Goal: Task Accomplishment & Management: Use online tool/utility

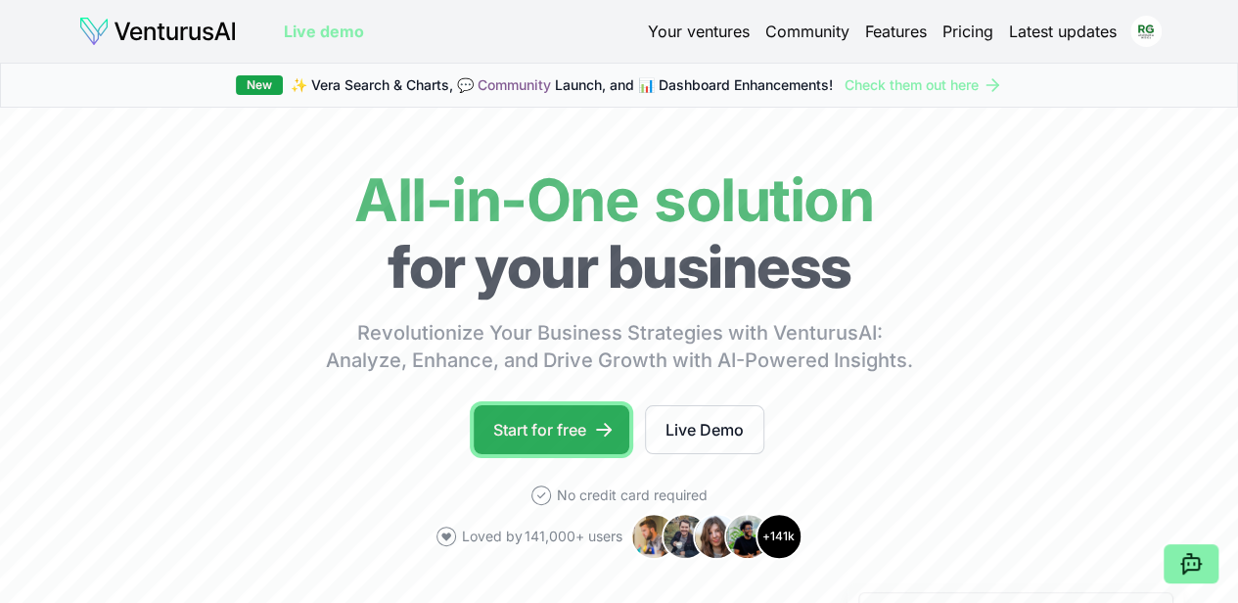
click at [566, 449] on link "Start for free" at bounding box center [552, 429] width 156 height 49
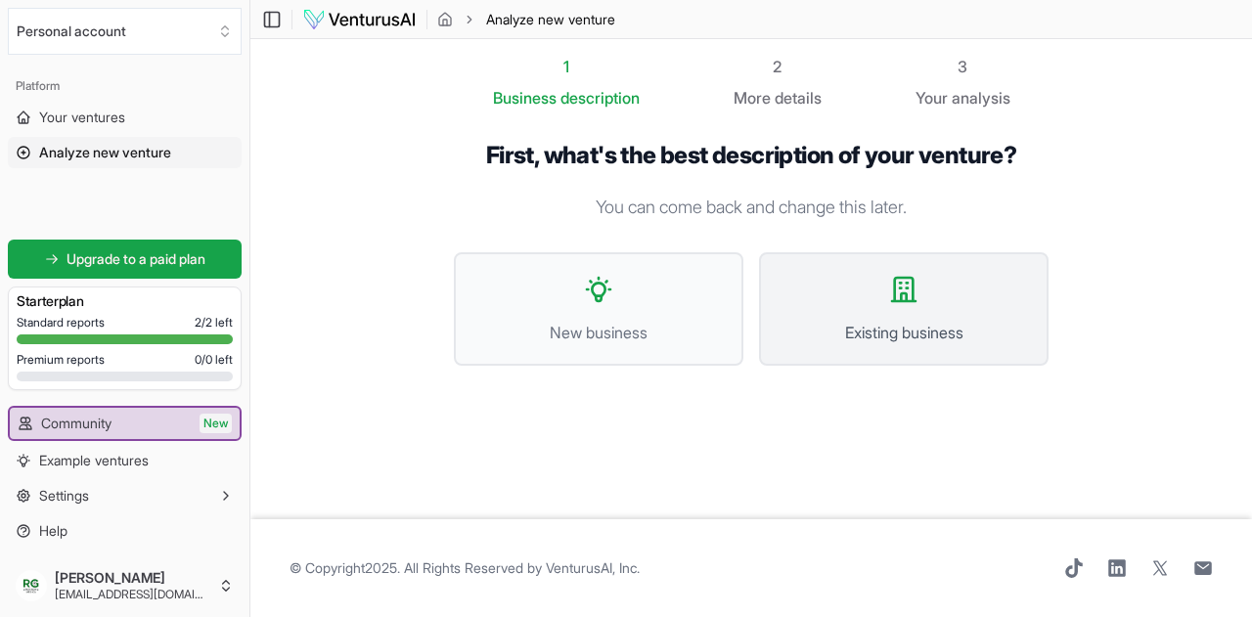
click at [888, 292] on button "Existing business" at bounding box center [904, 308] width 290 height 113
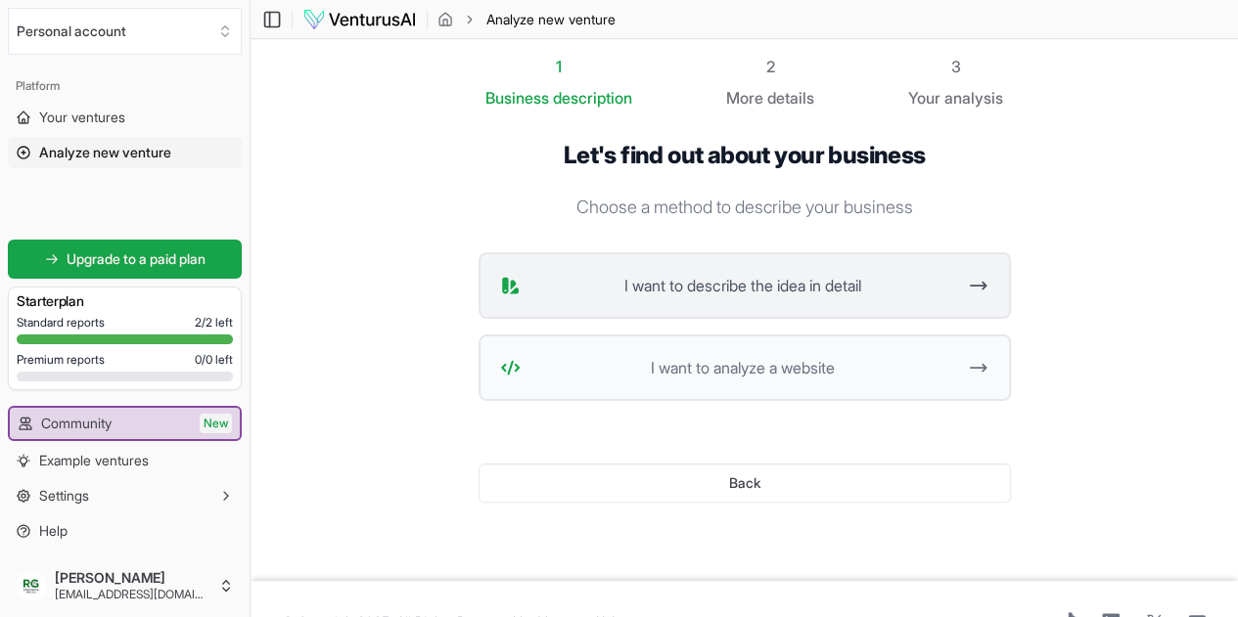
click at [725, 289] on span "I want to describe the idea in detail" at bounding box center [742, 285] width 429 height 23
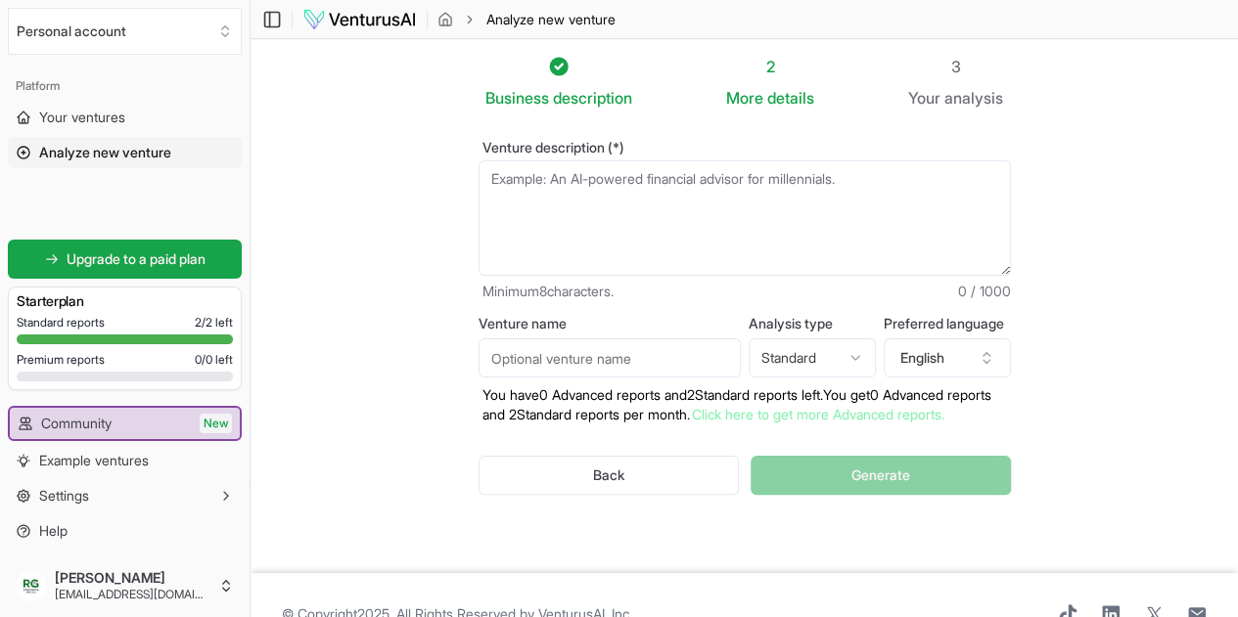
click at [613, 207] on textarea "Venture description (*)" at bounding box center [744, 217] width 532 height 115
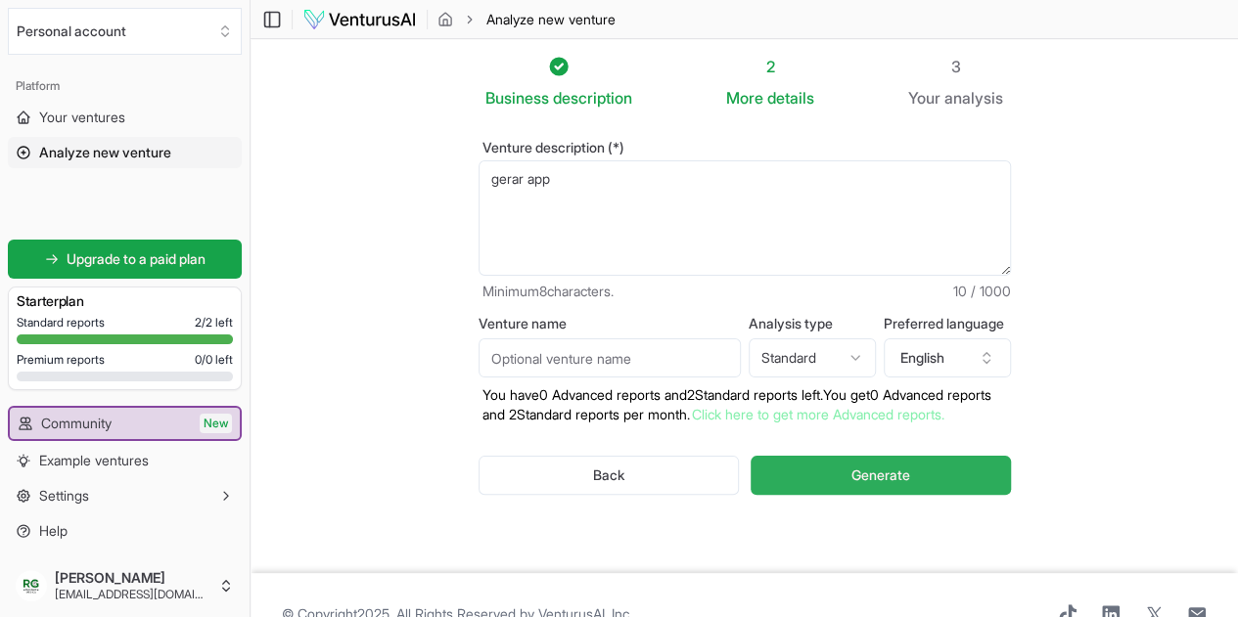
type textarea "gerar app"
click at [863, 486] on button "Generate" at bounding box center [879, 475] width 259 height 39
